Goal: Task Accomplishment & Management: Manage account settings

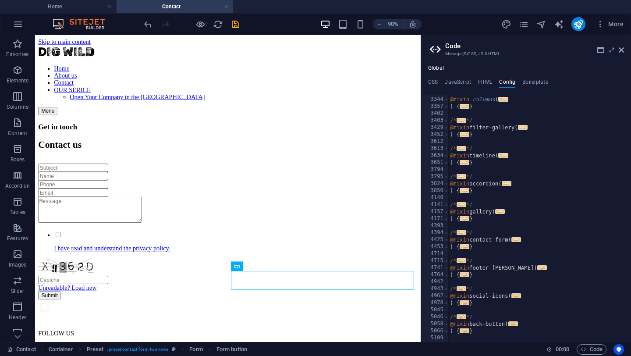
scroll to position [531, 0]
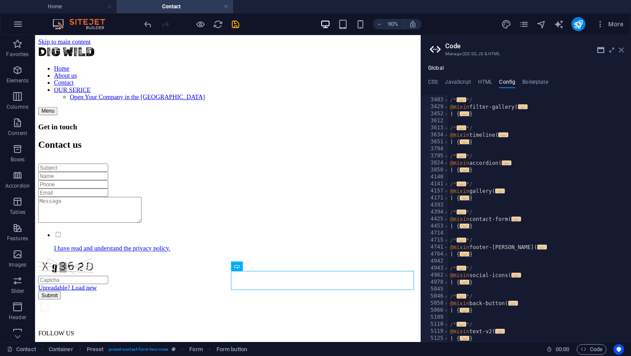
click at [622, 52] on icon at bounding box center [621, 49] width 5 height 7
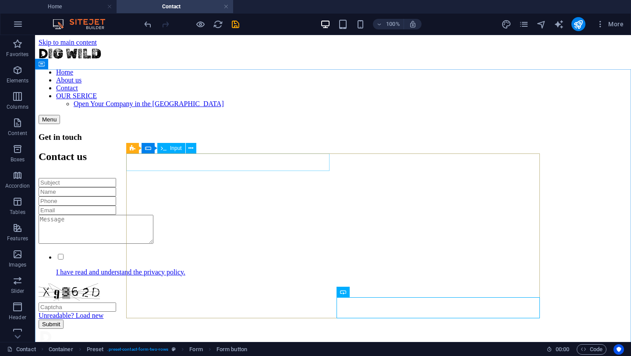
click at [173, 152] on div "Input" at bounding box center [171, 148] width 28 height 11
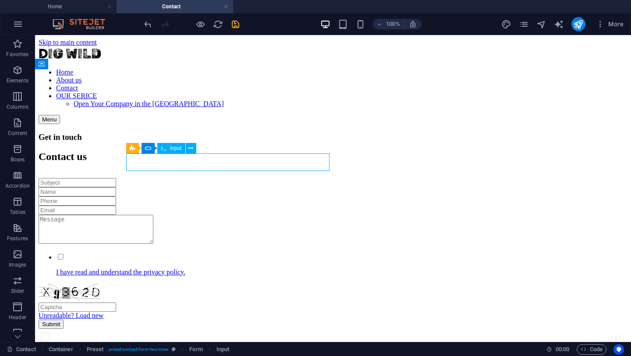
click at [173, 152] on div "Input" at bounding box center [171, 148] width 28 height 11
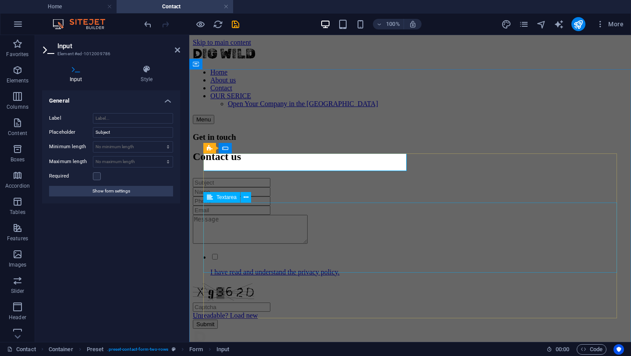
click at [267, 229] on div at bounding box center [410, 230] width 435 height 31
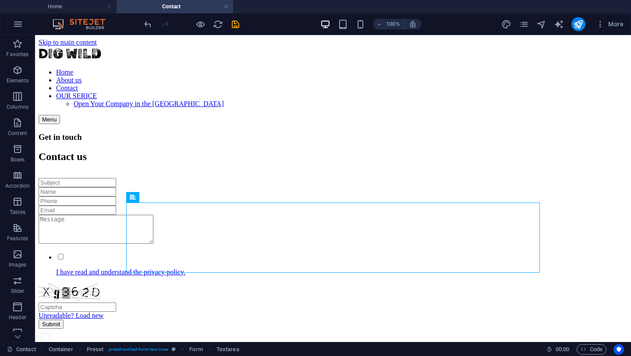
click at [174, 5] on h4 "Contact" at bounding box center [175, 7] width 117 height 10
click at [620, 27] on span "More" at bounding box center [610, 24] width 28 height 9
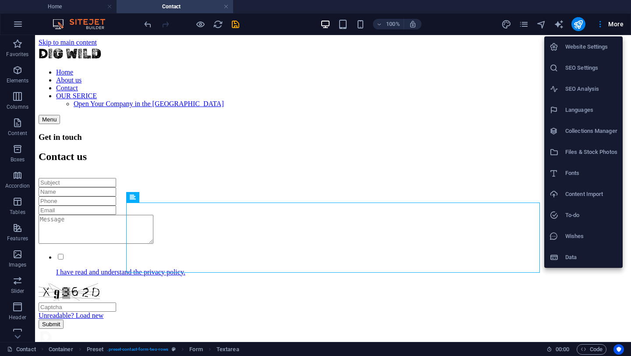
click at [575, 71] on h6 "SEO Settings" at bounding box center [591, 68] width 52 height 11
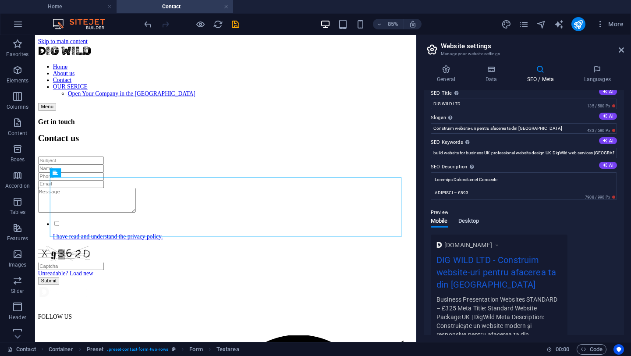
scroll to position [0, 0]
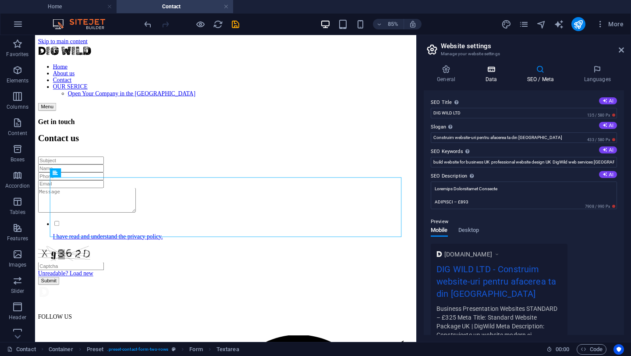
click at [492, 76] on h4 "Data" at bounding box center [493, 74] width 42 height 18
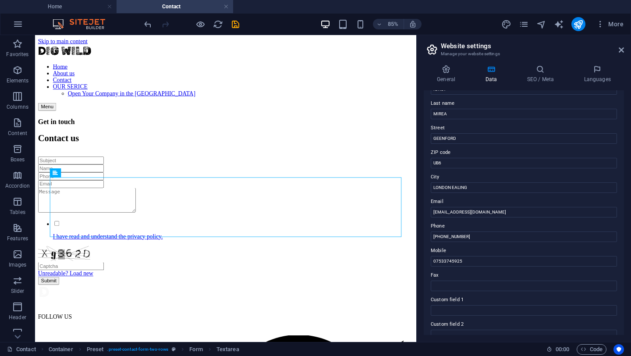
scroll to position [75, 0]
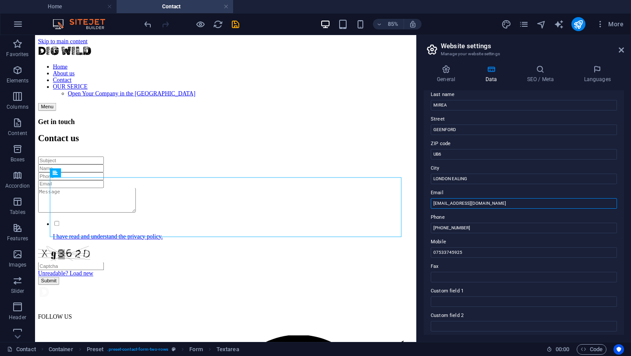
click at [459, 204] on input "[EMAIL_ADDRESS][DOMAIN_NAME]" at bounding box center [524, 203] width 186 height 11
click at [461, 204] on input "[EMAIL_ADDRESS][DOMAIN_NAME]" at bounding box center [524, 203] width 186 height 11
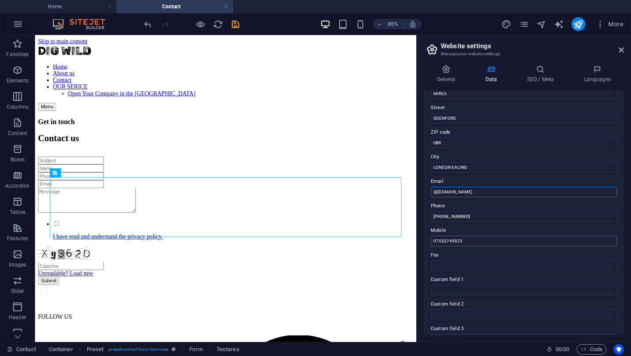
scroll to position [0, 0]
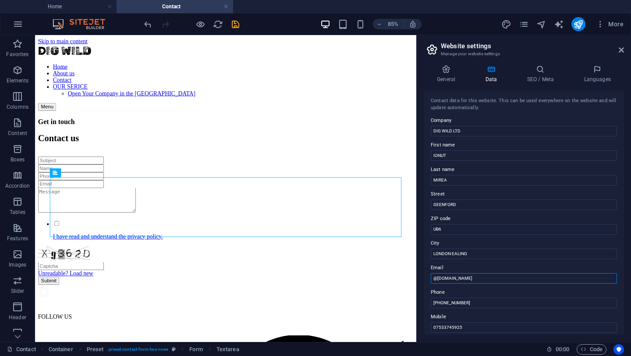
paste input "[EMAIL_ADDRESS][DOMAIN_NAME]"
type input "[EMAIL_ADDRESS][DOMAIN_NAME]@[DOMAIN_NAME]"
click at [505, 280] on input "[EMAIL_ADDRESS][DOMAIN_NAME]@[DOMAIN_NAME]" at bounding box center [524, 278] width 186 height 11
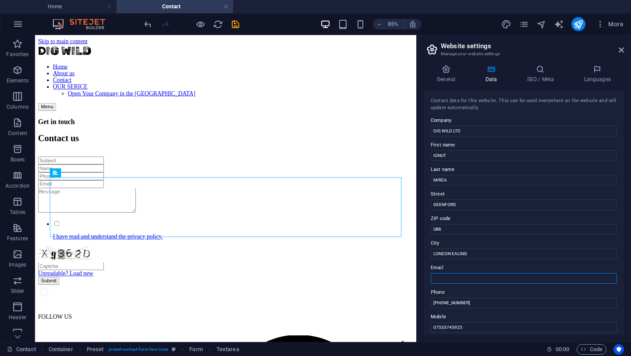
paste input "[EMAIL_ADDRESS][DOMAIN_NAME]"
type input "[EMAIL_ADDRESS][DOMAIN_NAME]"
click at [440, 77] on h4 "General" at bounding box center [448, 74] width 48 height 18
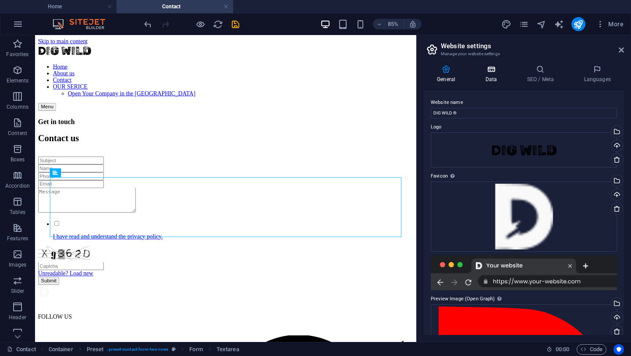
click at [492, 74] on h4 "Data" at bounding box center [493, 74] width 42 height 18
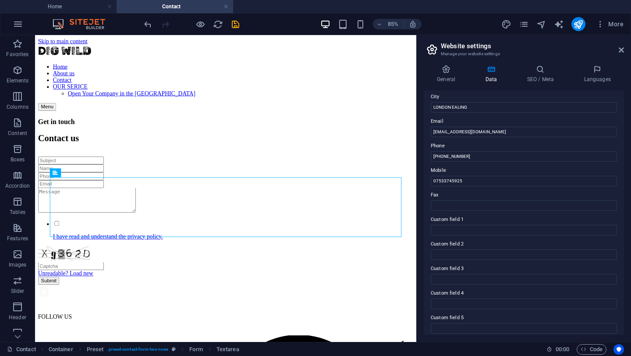
scroll to position [176, 0]
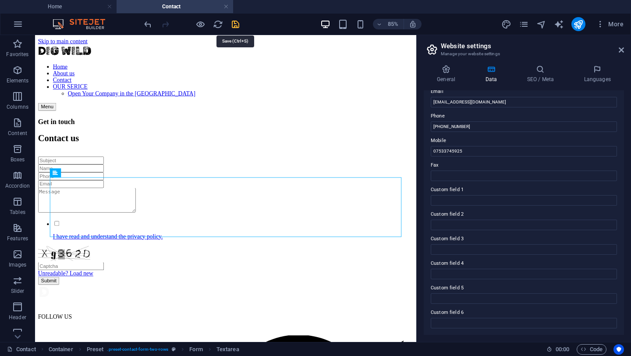
click at [238, 27] on icon "save" at bounding box center [235, 24] width 10 height 10
checkbox input "false"
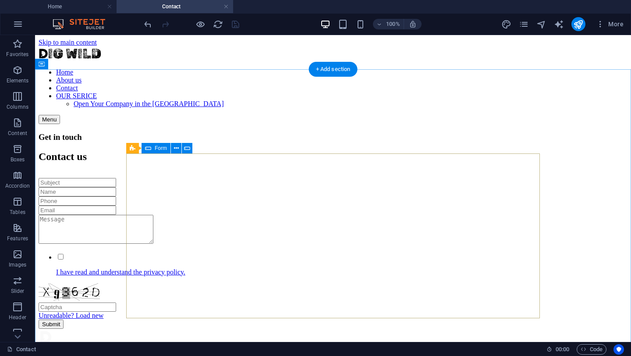
click at [330, 188] on div "I have read and understand the privacy policy. Unreadable? Load new Submit" at bounding box center [333, 253] width 589 height 151
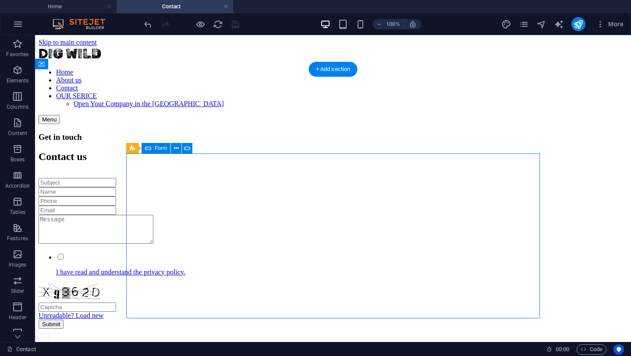
click at [330, 188] on div "I have read and understand the privacy policy. Unreadable? Load new Submit" at bounding box center [333, 253] width 589 height 151
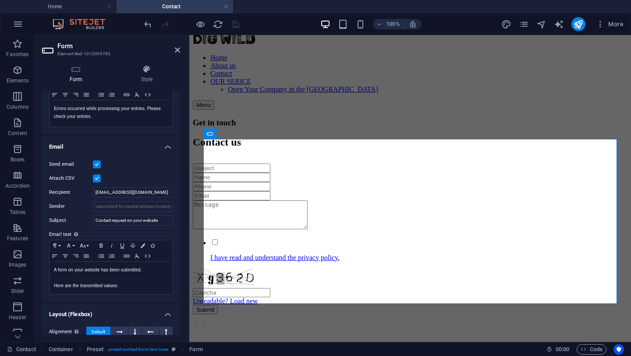
scroll to position [164, 0]
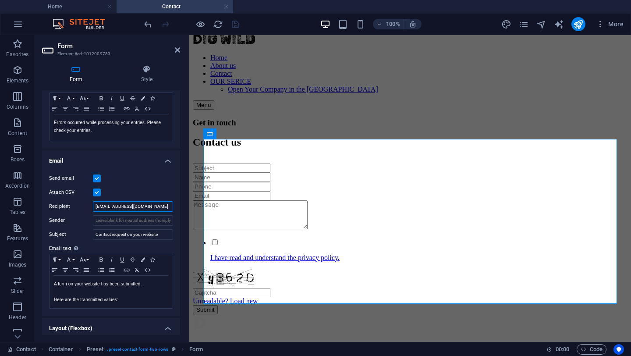
drag, startPoint x: 143, startPoint y: 207, endPoint x: 62, endPoint y: 199, distance: 81.0
click at [62, 199] on div "Send email Attach CSV Recipient [EMAIL_ADDRESS][DOMAIN_NAME] Sender Subject Con…" at bounding box center [111, 241] width 138 height 150
paste input "[EMAIL_ADDRESS][DOMAIN_NAME]"
type input "[EMAIL_ADDRESS][DOMAIN_NAME]"
click at [78, 211] on label "Recipient" at bounding box center [71, 206] width 44 height 11
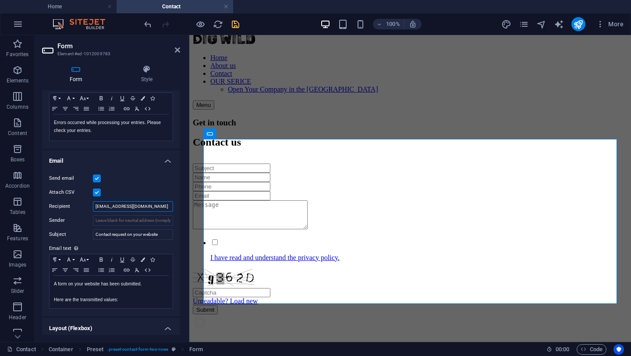
click at [93, 211] on input "[EMAIL_ADDRESS][DOMAIN_NAME]" at bounding box center [133, 206] width 80 height 11
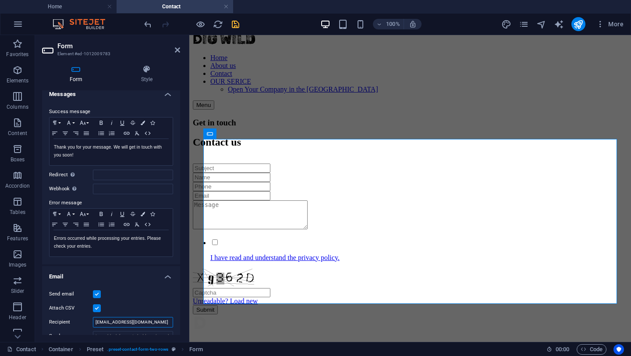
scroll to position [0, 0]
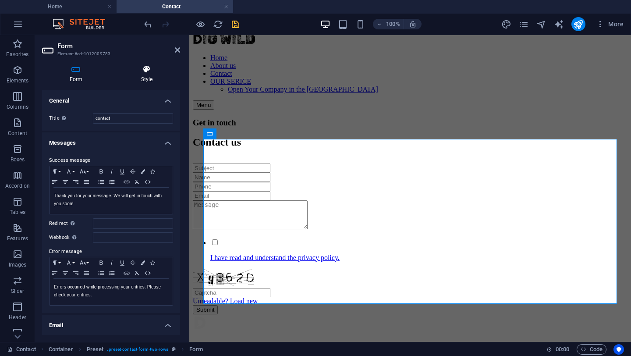
click at [142, 76] on h4 "Style" at bounding box center [146, 74] width 67 height 18
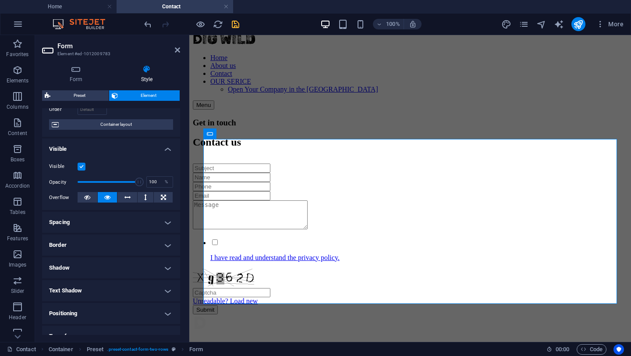
scroll to position [144, 0]
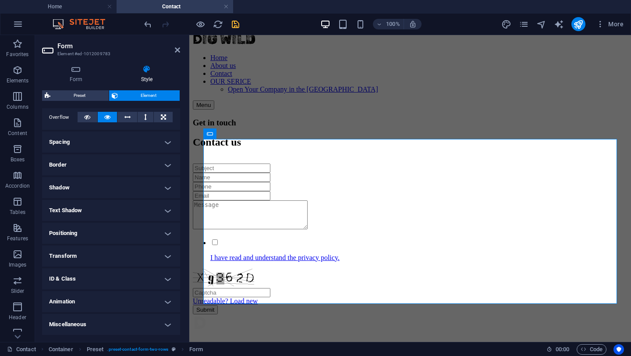
click at [82, 278] on h4 "ID & Class" at bounding box center [111, 278] width 138 height 21
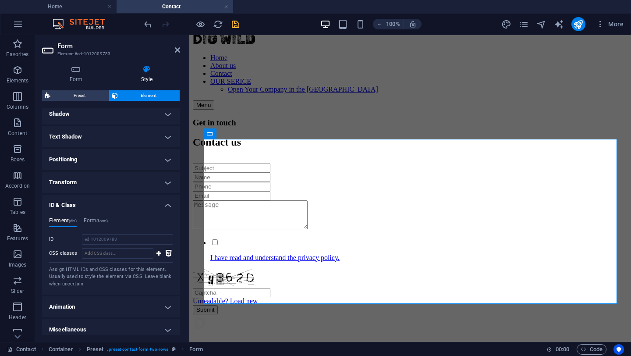
scroll to position [223, 0]
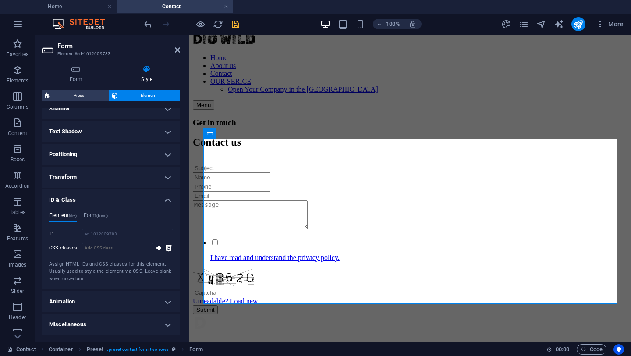
click at [73, 332] on h4 "Miscellaneous" at bounding box center [111, 324] width 138 height 21
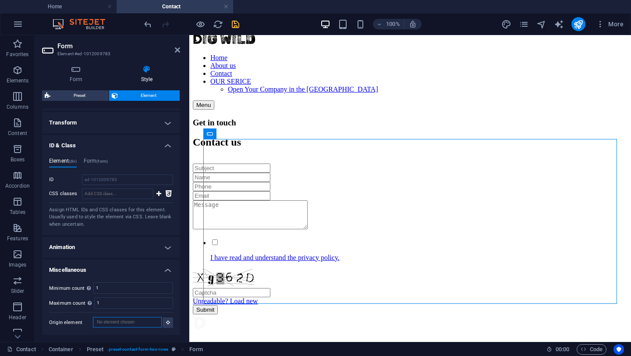
click at [121, 326] on input "Origin element" at bounding box center [127, 322] width 69 height 11
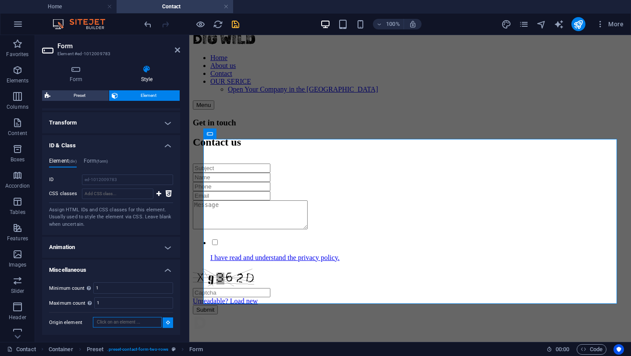
type input "DIG WILD LTD"
click at [74, 322] on label "Origin element" at bounding box center [71, 322] width 44 height 11
click at [93, 322] on input "Origin element" at bounding box center [127, 322] width 69 height 11
click at [98, 192] on input "CSS classes" at bounding box center [117, 193] width 71 height 11
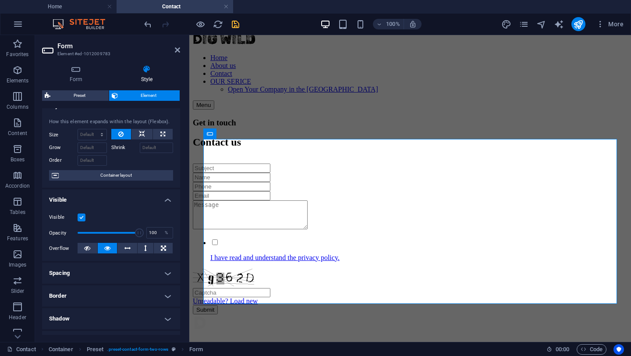
scroll to position [0, 0]
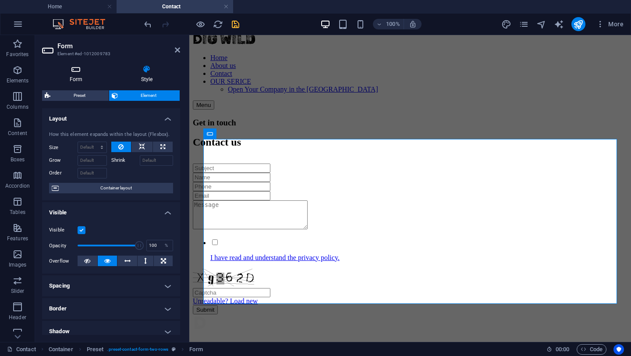
click at [79, 79] on h4 "Form" at bounding box center [77, 74] width 71 height 18
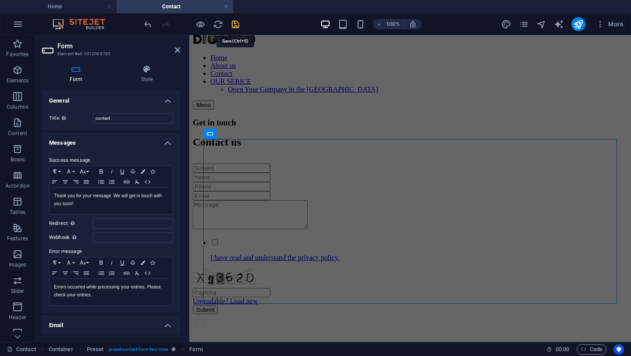
click at [236, 21] on icon "save" at bounding box center [235, 24] width 10 height 10
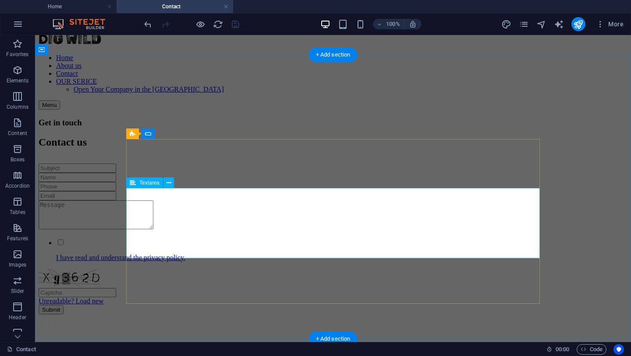
click at [260, 231] on div at bounding box center [333, 215] width 589 height 31
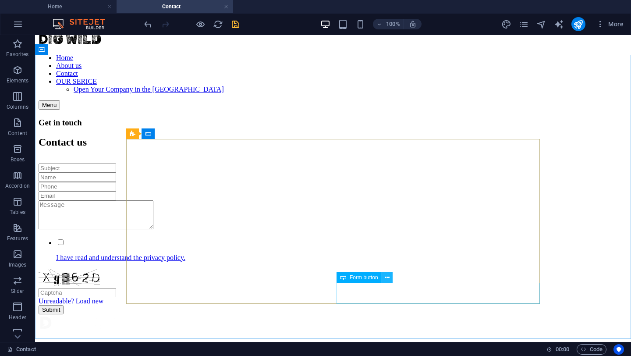
click at [387, 277] on icon at bounding box center [387, 277] width 5 height 9
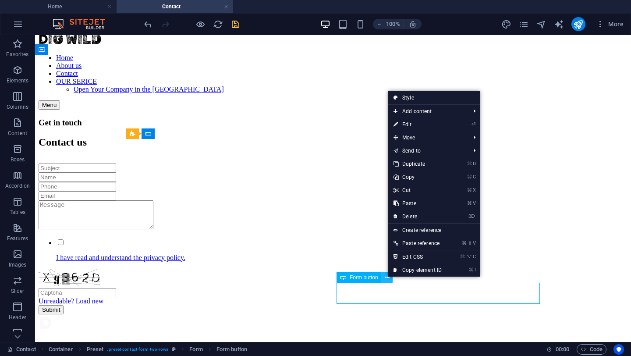
click at [387, 277] on icon at bounding box center [387, 277] width 5 height 9
click at [419, 123] on link "⏎ Edit" at bounding box center [417, 124] width 59 height 13
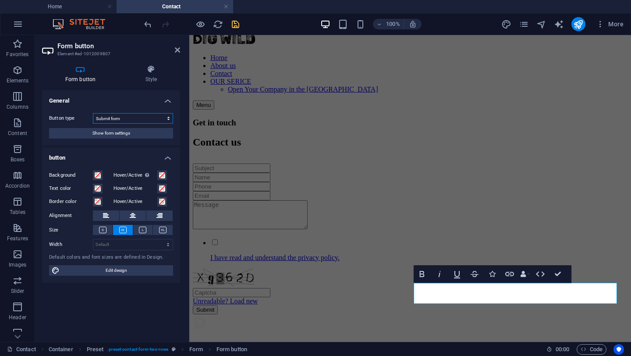
click at [111, 120] on select "Submit form Reset form No action" at bounding box center [133, 118] width 80 height 11
click at [93, 113] on select "Submit form Reset form No action" at bounding box center [133, 118] width 80 height 11
click at [112, 137] on span "Show form settings" at bounding box center [111, 133] width 38 height 11
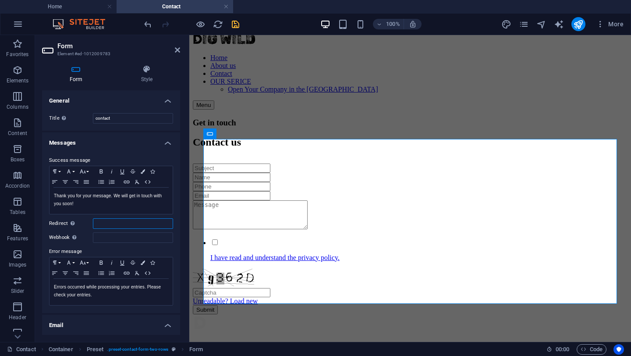
click at [97, 225] on input "Redirect Define a redirect target upon successful form submission; for example,…" at bounding box center [133, 223] width 80 height 11
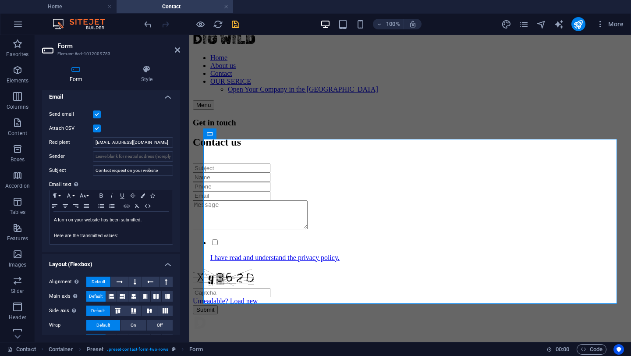
scroll to position [229, 0]
click at [96, 152] on input "Sender" at bounding box center [133, 155] width 80 height 11
drag, startPoint x: 97, startPoint y: 154, endPoint x: 175, endPoint y: 154, distance: 78.4
click at [175, 154] on div "Send email Attach CSV Recipient [EMAIL_ADDRESS][DOMAIN_NAME] Sender Subject Con…" at bounding box center [111, 176] width 138 height 150
click at [103, 187] on label "Email text Define text to be sent if form inputs should be sent by email." at bounding box center [111, 183] width 124 height 11
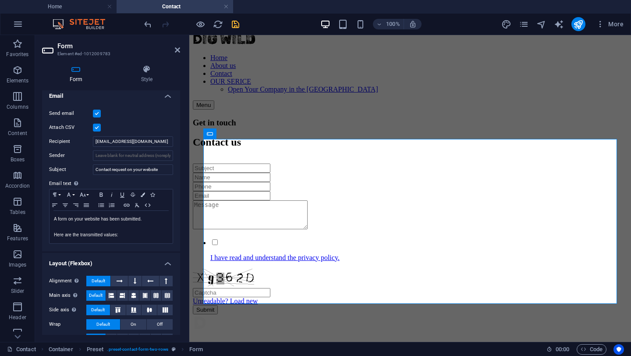
scroll to position [245, 0]
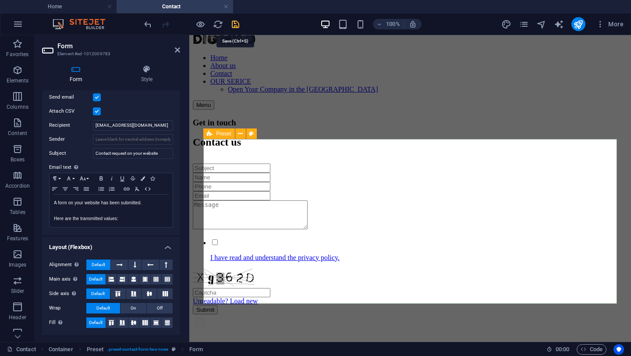
click at [234, 25] on icon "save" at bounding box center [235, 24] width 10 height 10
checkbox input "false"
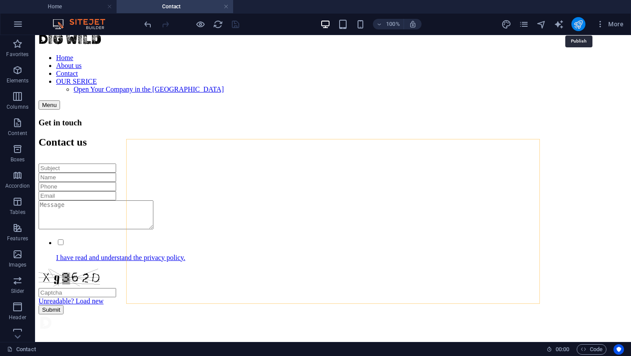
click at [577, 28] on icon "publish" at bounding box center [578, 24] width 10 height 10
